Goal: Task Accomplishment & Management: Manage account settings

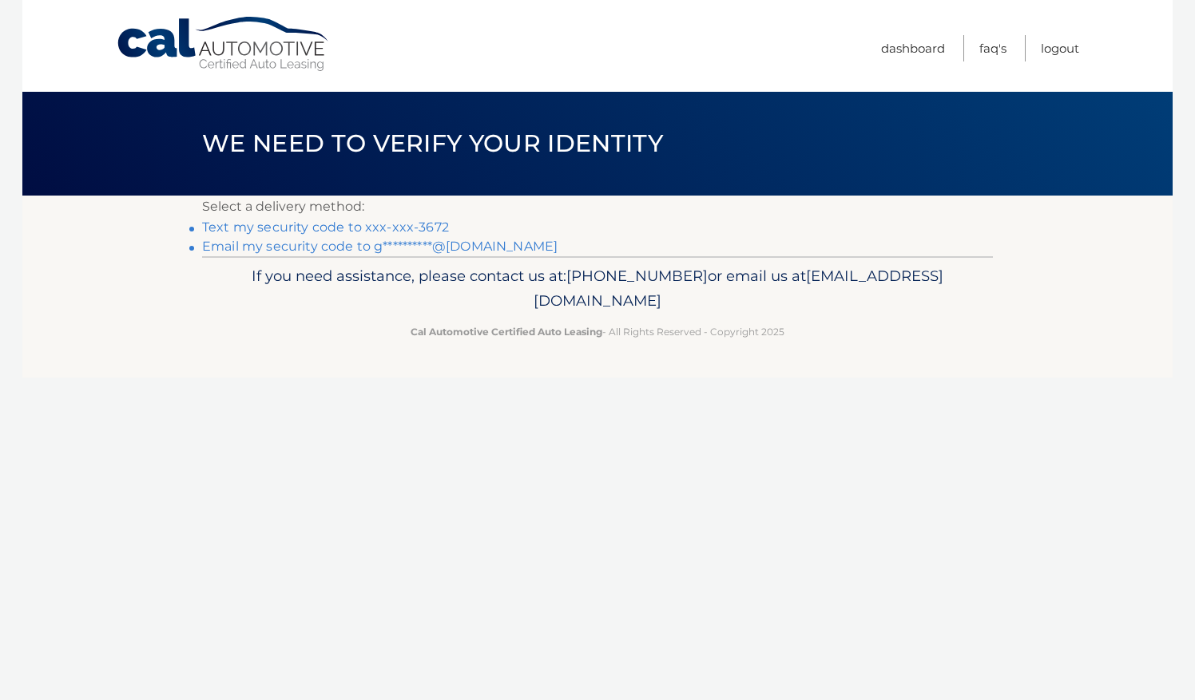
click at [293, 226] on link "Text my security code to xxx-xxx-3672" at bounding box center [325, 227] width 247 height 15
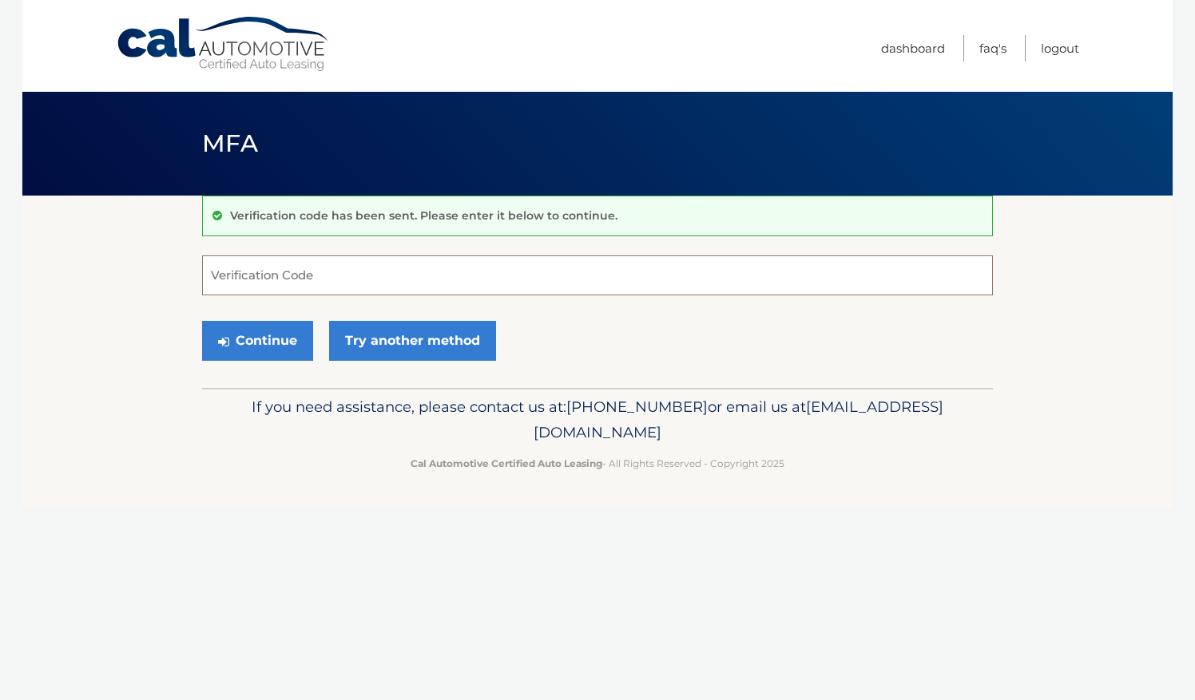
click at [324, 276] on input "Verification Code" at bounding box center [597, 276] width 791 height 40
type input "680096"
click at [264, 338] on button "Continue" at bounding box center [257, 341] width 111 height 40
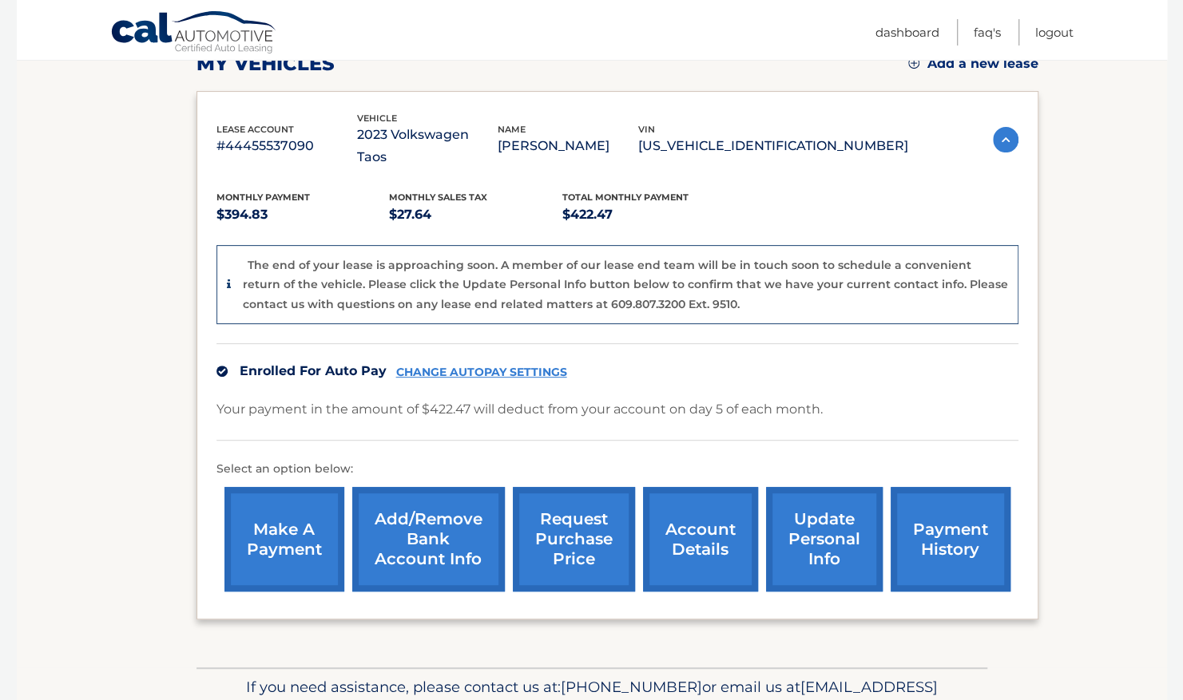
scroll to position [303, 0]
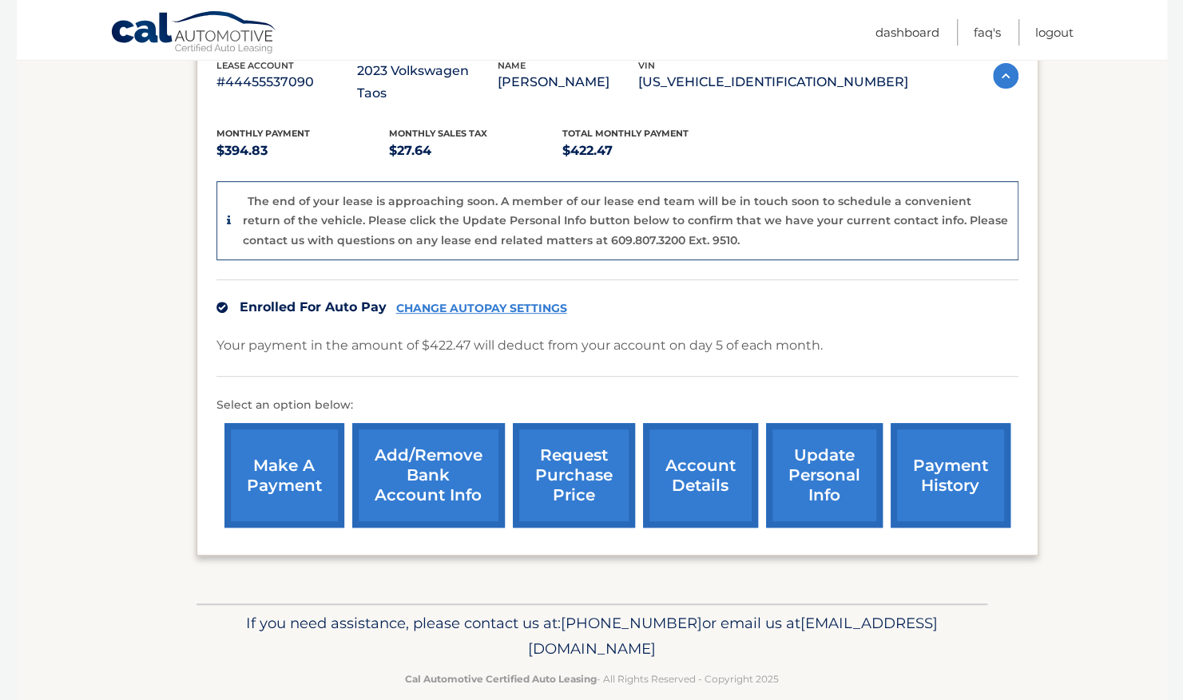
click at [715, 476] on link "account details" at bounding box center [700, 475] width 115 height 105
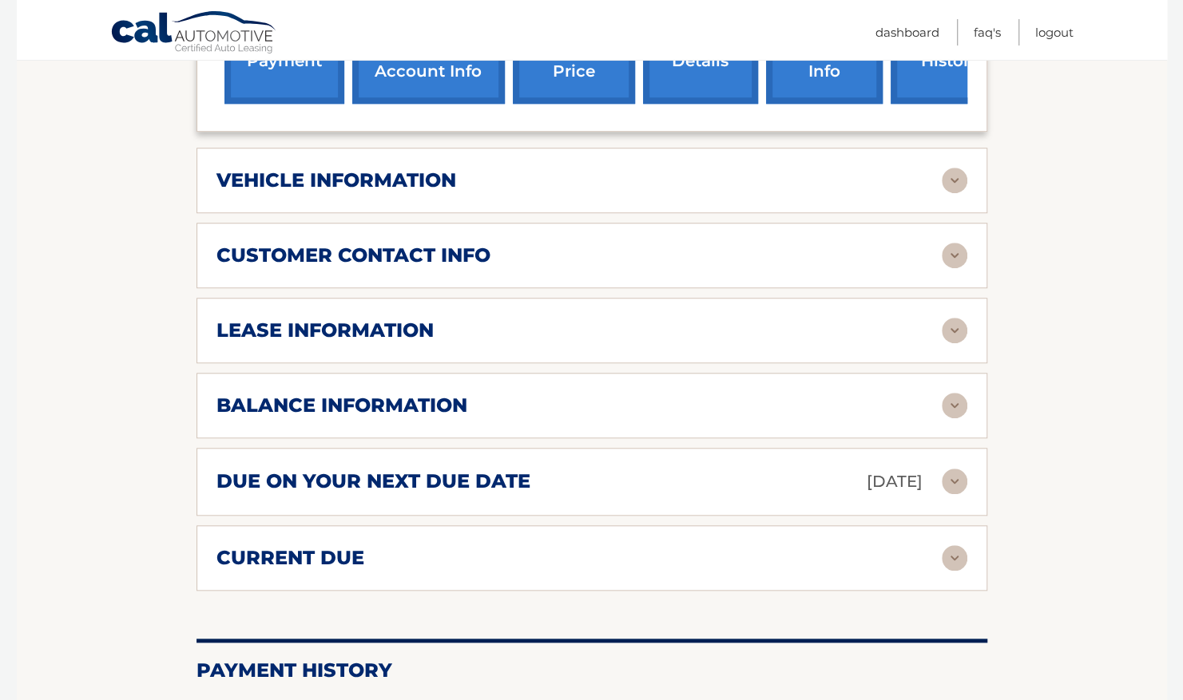
scroll to position [719, 0]
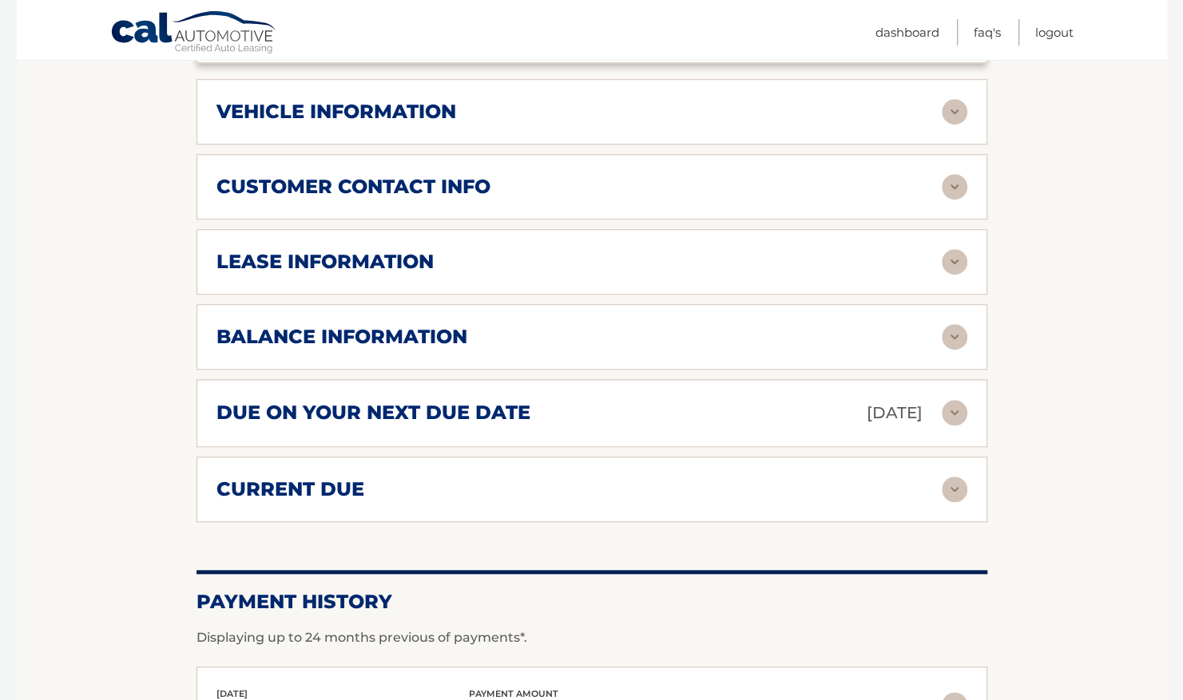
click at [956, 249] on img at bounding box center [954, 262] width 26 height 26
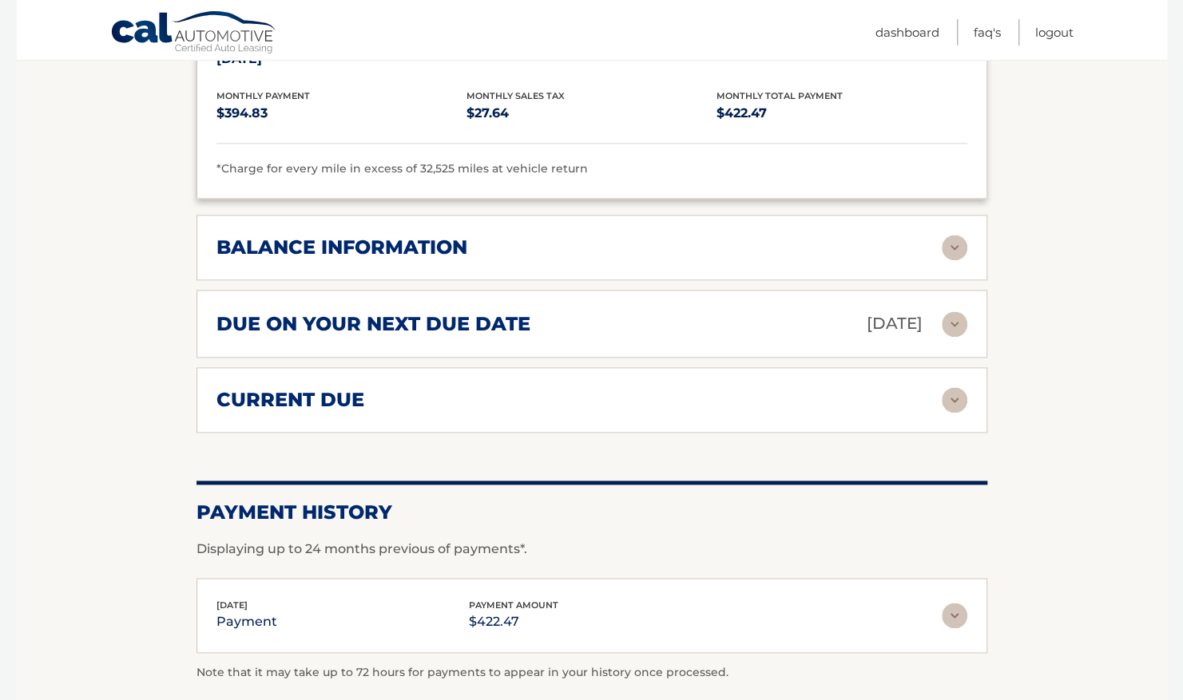
scroll to position [1198, 0]
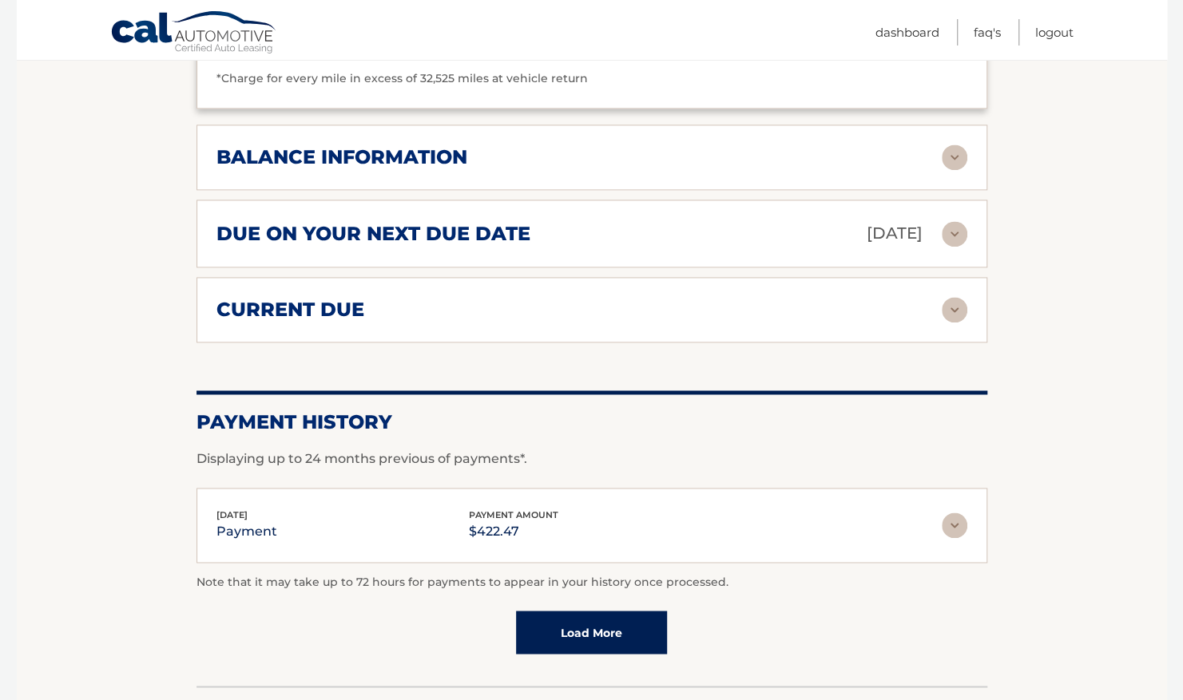
click at [945, 145] on img at bounding box center [954, 158] width 26 height 26
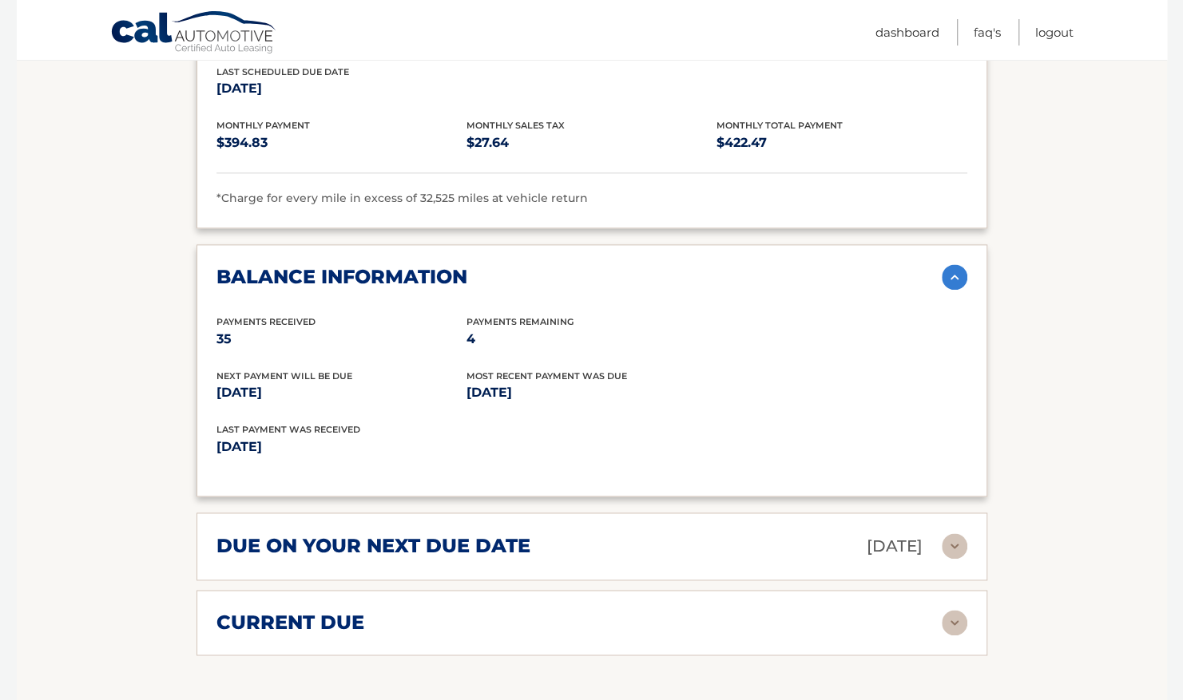
scroll to position [958, 0]
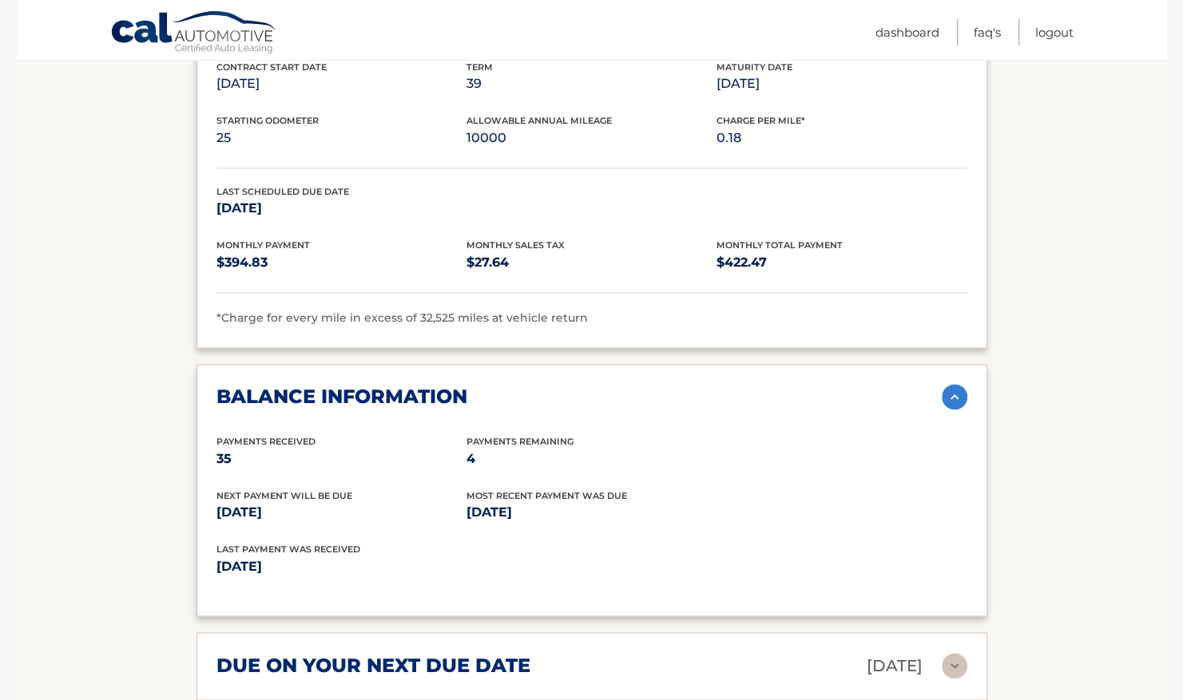
click at [961, 384] on img at bounding box center [954, 397] width 26 height 26
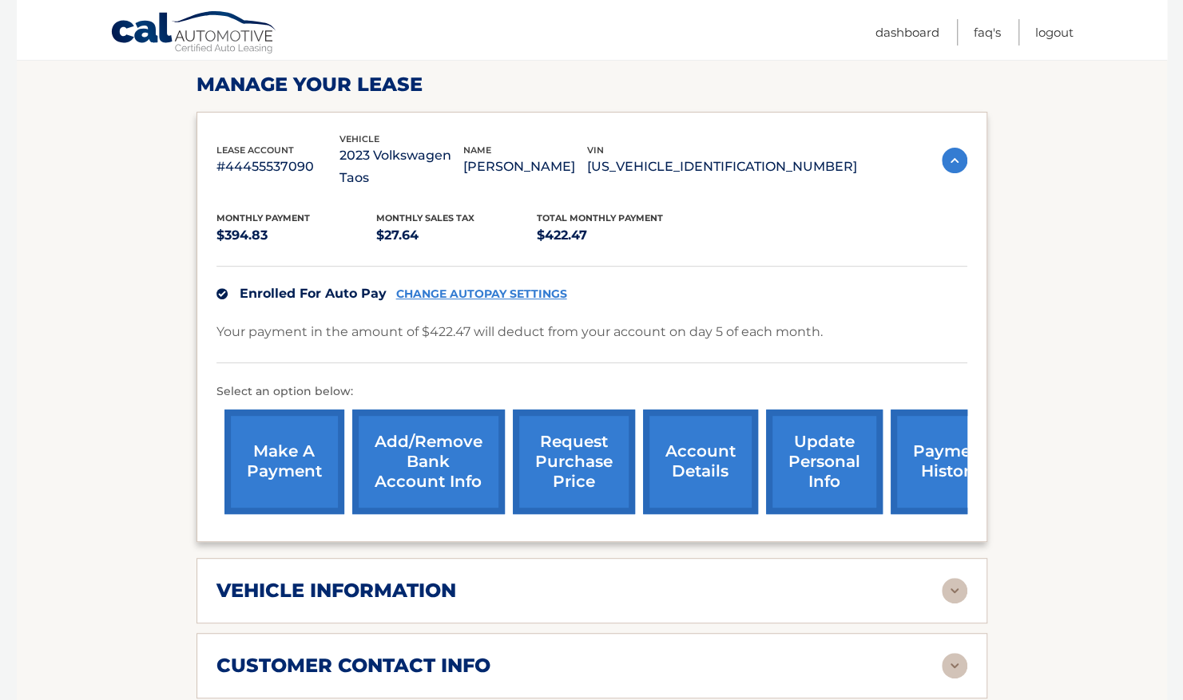
scroll to position [160, 0]
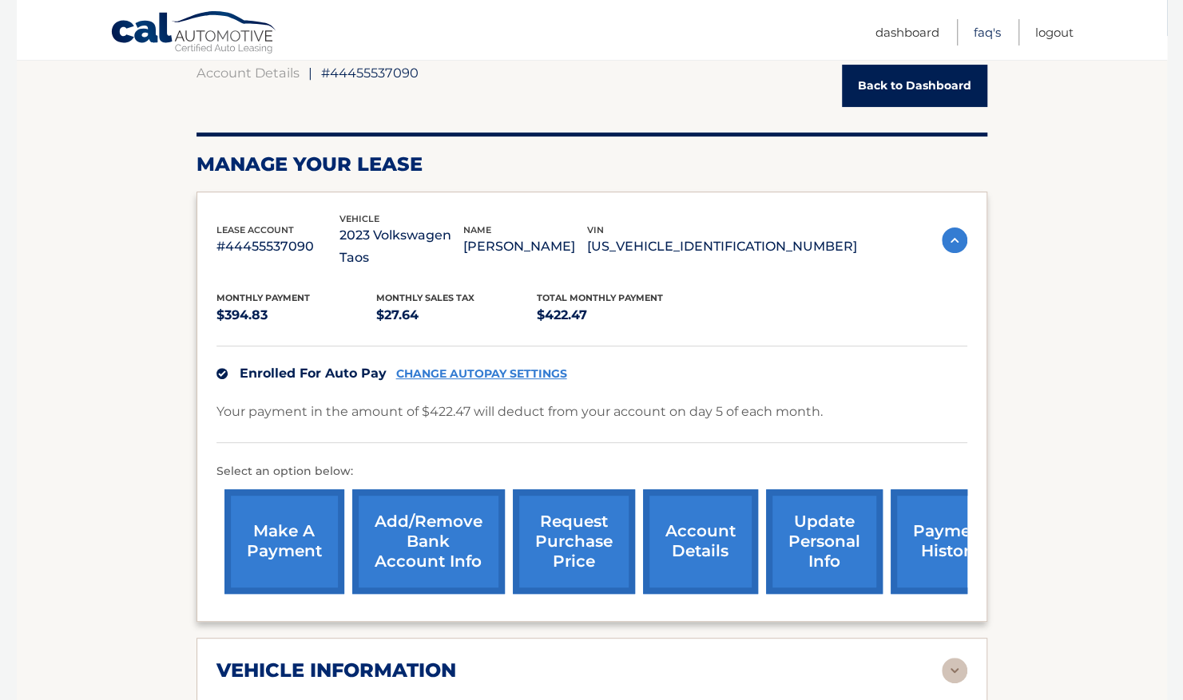
click at [976, 34] on link "FAQ's" at bounding box center [986, 32] width 27 height 26
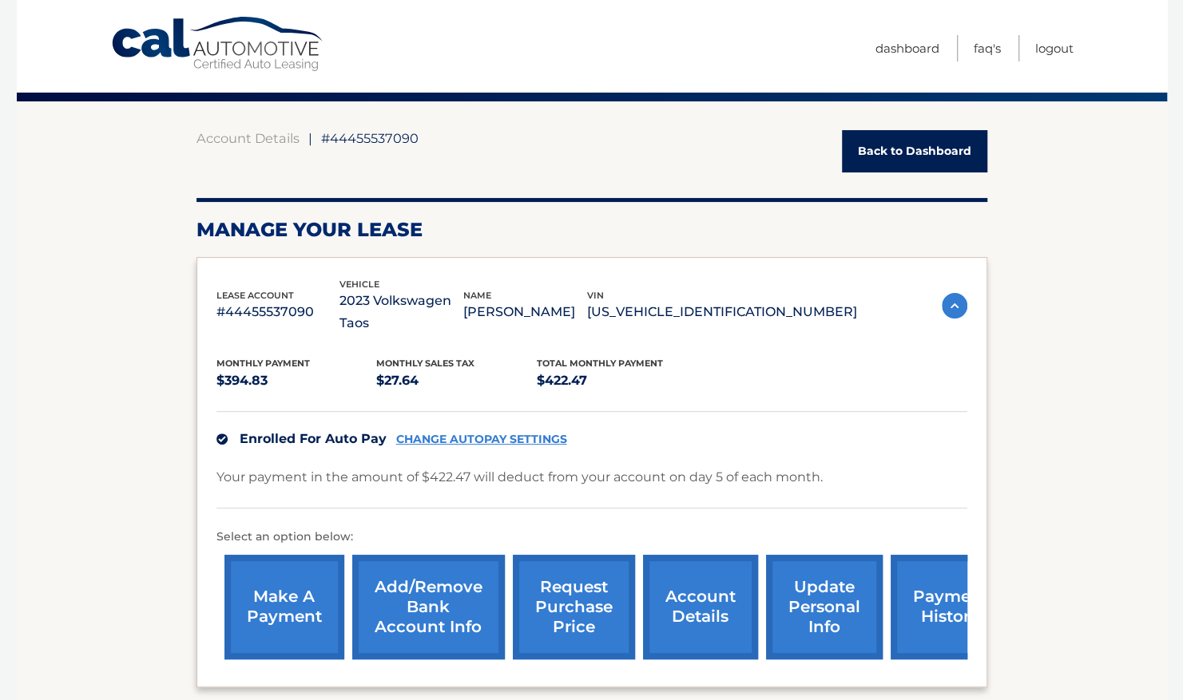
scroll to position [0, 0]
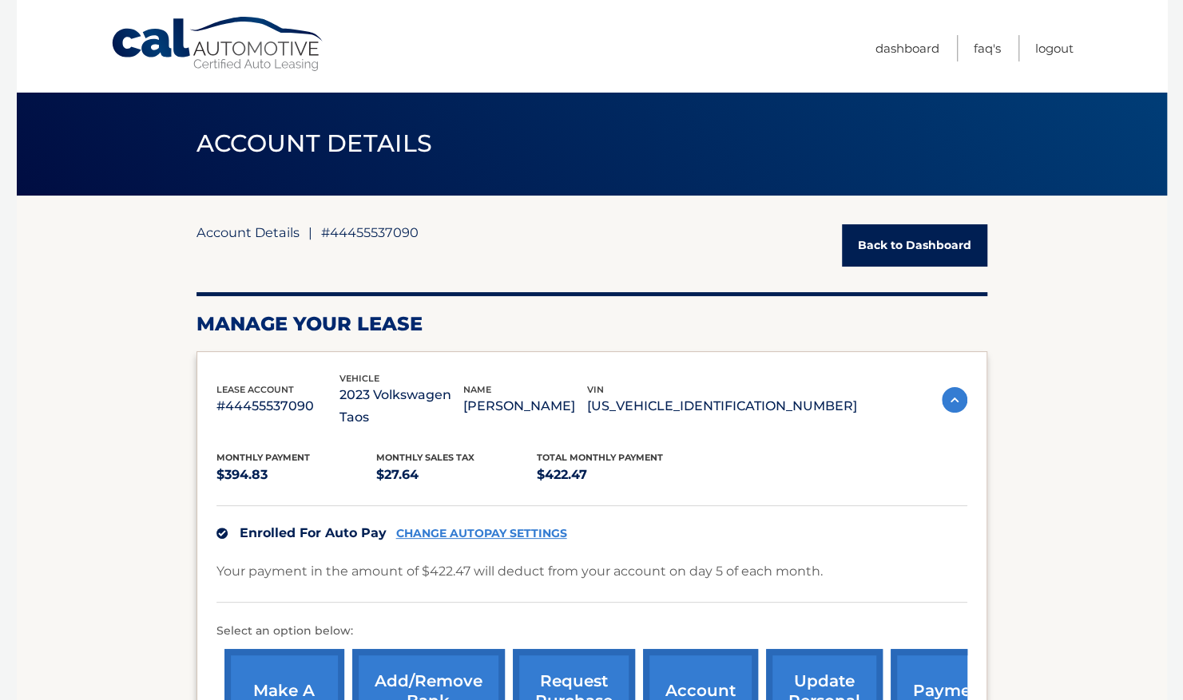
click at [268, 229] on link "Account Details" at bounding box center [247, 232] width 103 height 16
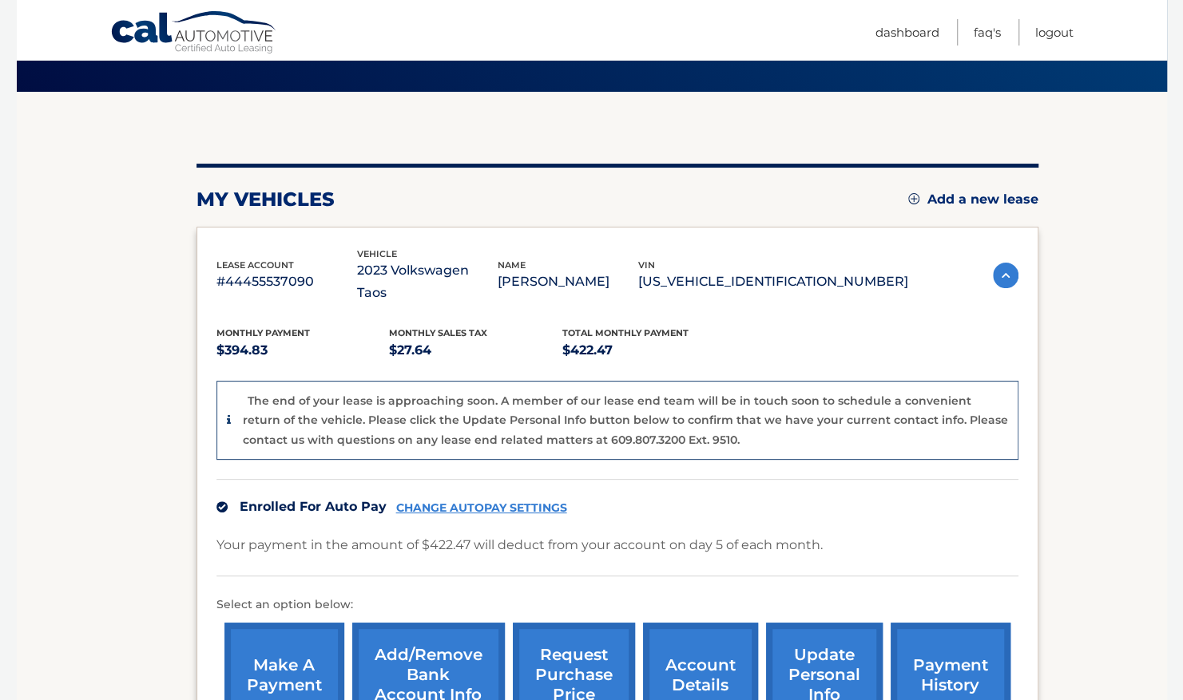
scroll to position [103, 0]
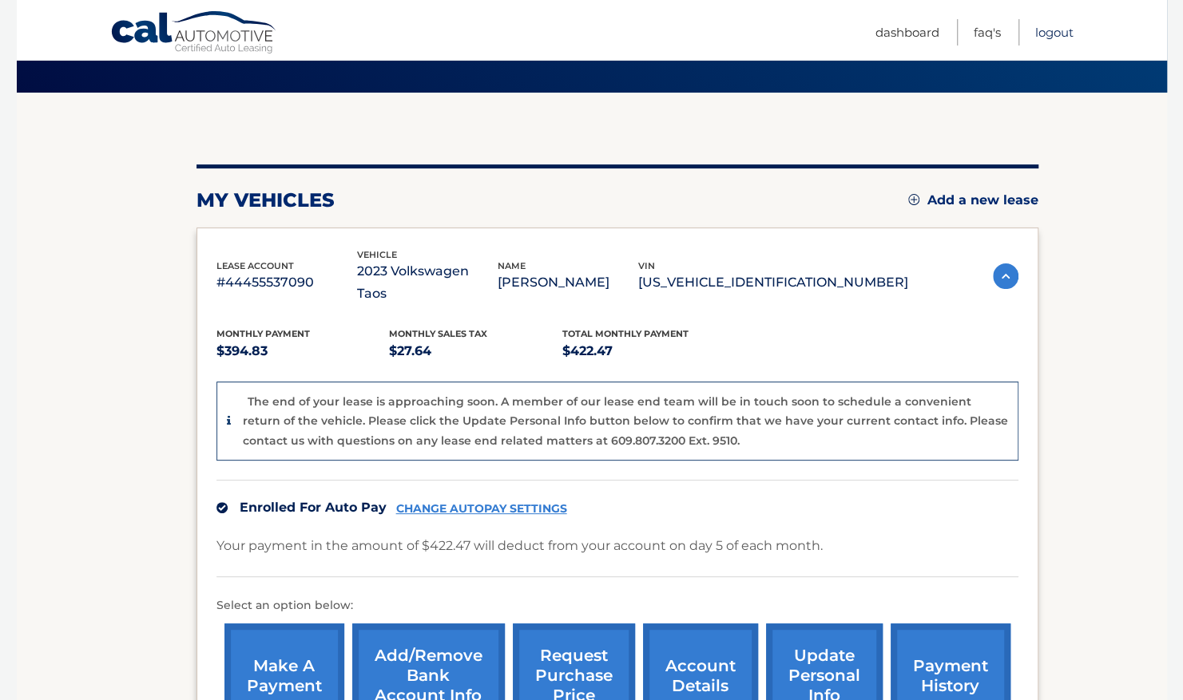
click at [1059, 34] on link "Logout" at bounding box center [1054, 32] width 38 height 26
